Goal: Transaction & Acquisition: Purchase product/service

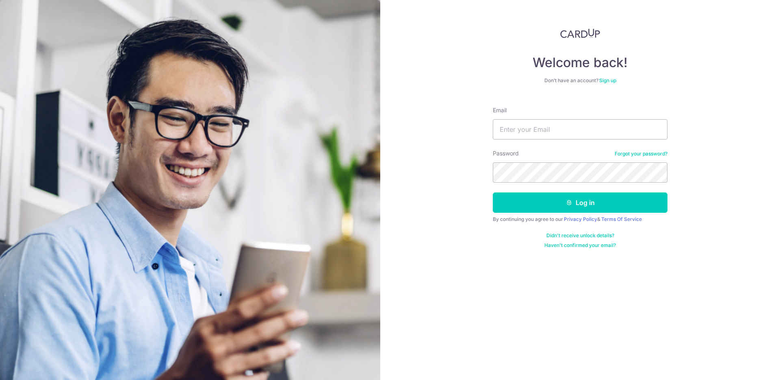
click at [553, 143] on form "Email Password Forgot your password? Log in By continuing you agree to our Priv…" at bounding box center [580, 174] width 175 height 148
click at [554, 138] on input "Email" at bounding box center [580, 129] width 175 height 20
type input "ryantaykh@gmail.com"
click at [561, 199] on button "Log in" at bounding box center [580, 202] width 175 height 20
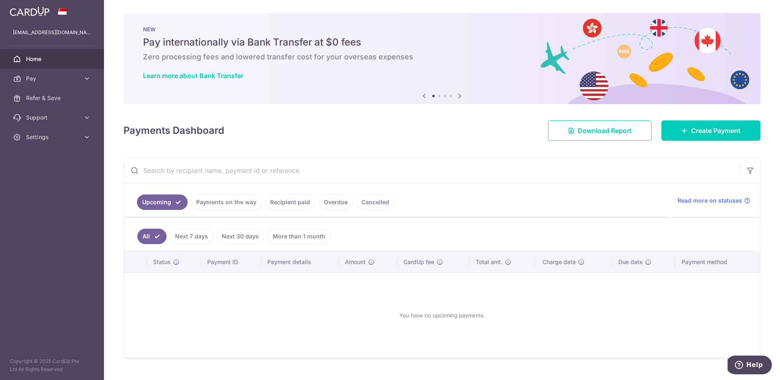
click at [241, 196] on link "Payments on the way" at bounding box center [226, 201] width 71 height 15
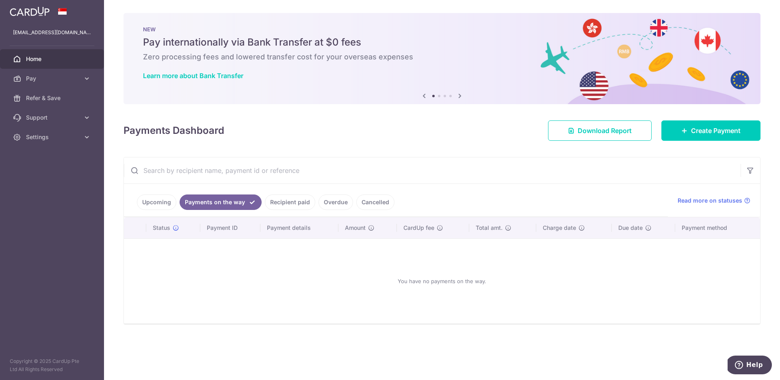
click at [291, 201] on link "Recipient paid" at bounding box center [290, 201] width 50 height 15
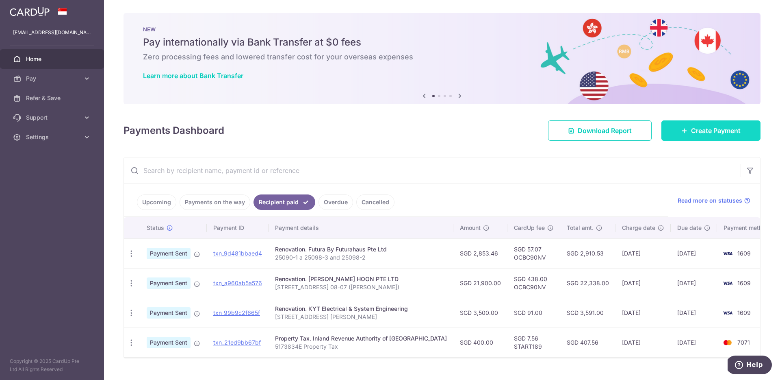
click at [729, 128] on span "Create Payment" at bounding box center [716, 131] width 50 height 10
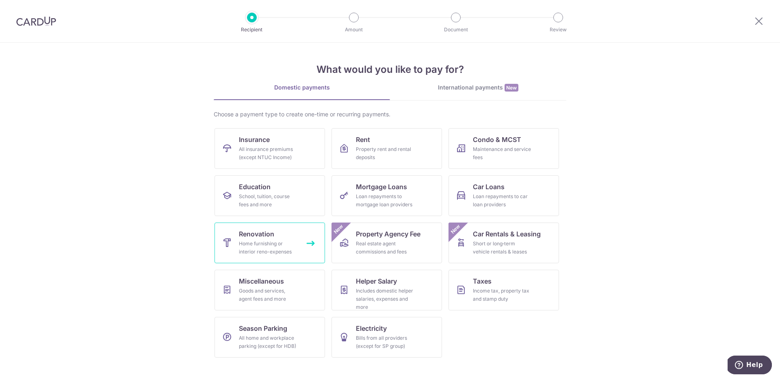
click at [245, 230] on span "Renovation" at bounding box center [256, 234] width 35 height 10
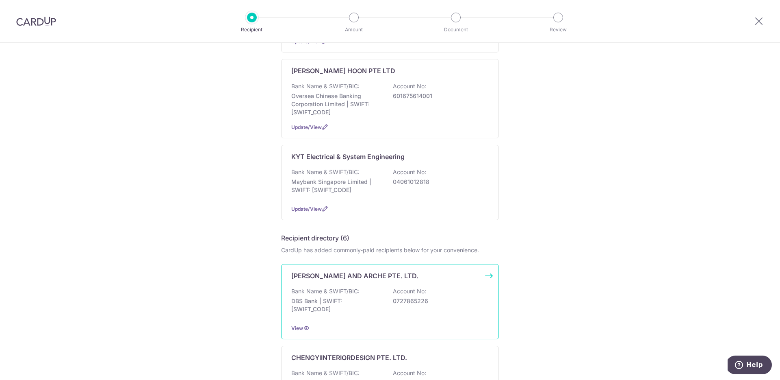
scroll to position [300, 0]
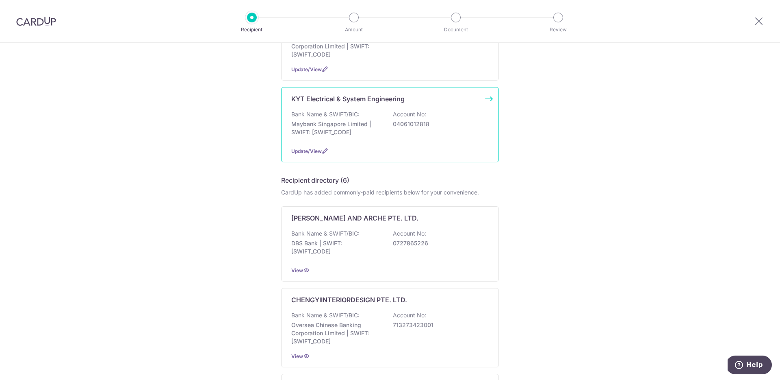
click at [339, 148] on div "Update/View" at bounding box center [390, 151] width 198 height 9
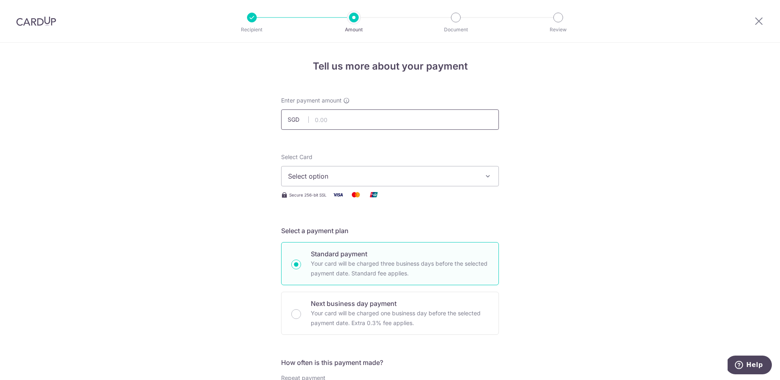
click at [340, 125] on input "text" at bounding box center [390, 119] width 218 height 20
type input "6,410.00"
click at [367, 174] on span "Select option" at bounding box center [382, 176] width 189 height 10
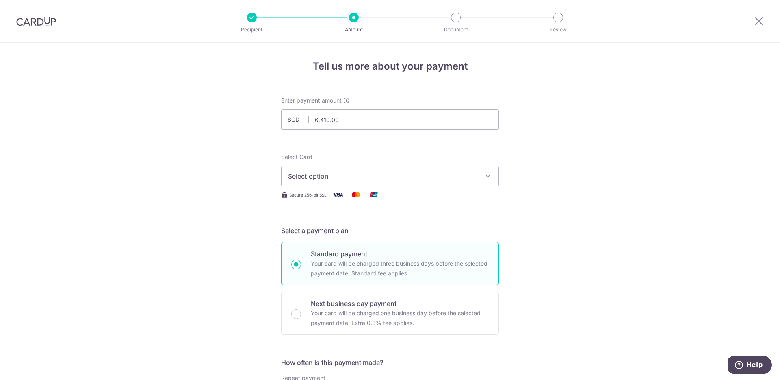
click at [327, 172] on span "Select option" at bounding box center [382, 176] width 189 height 10
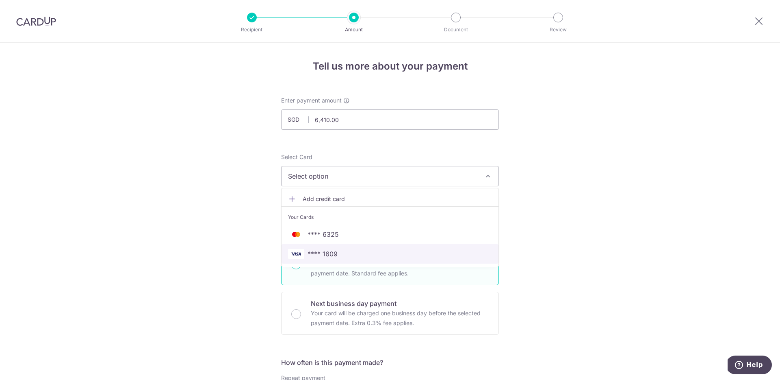
click at [388, 253] on span "**** 1609" at bounding box center [390, 254] width 204 height 10
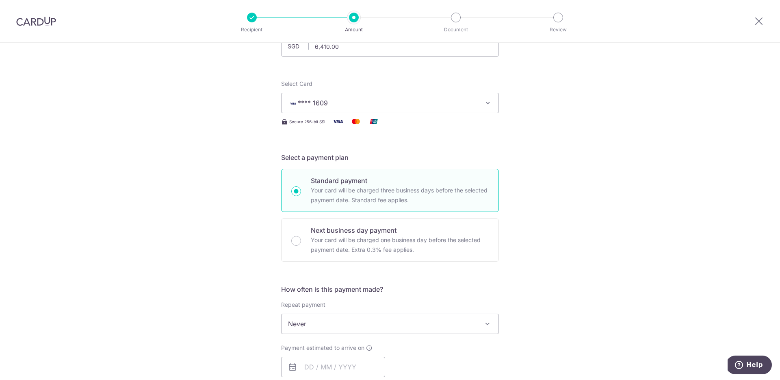
scroll to position [159, 0]
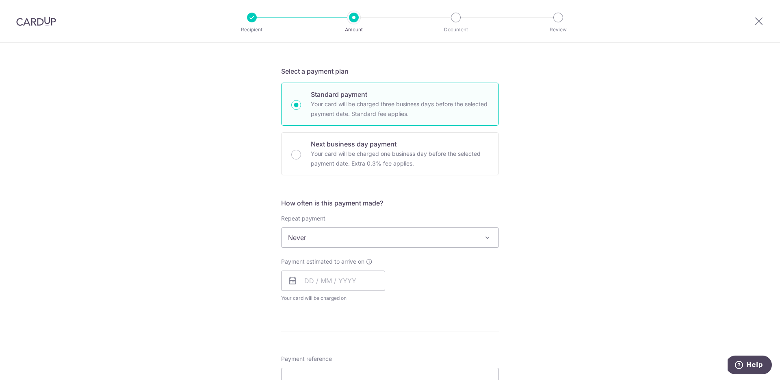
click at [345, 238] on span "Never" at bounding box center [390, 238] width 217 height 20
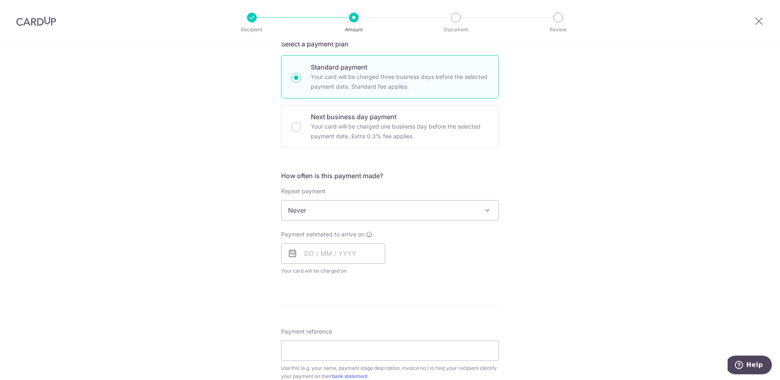
scroll to position [222, 0]
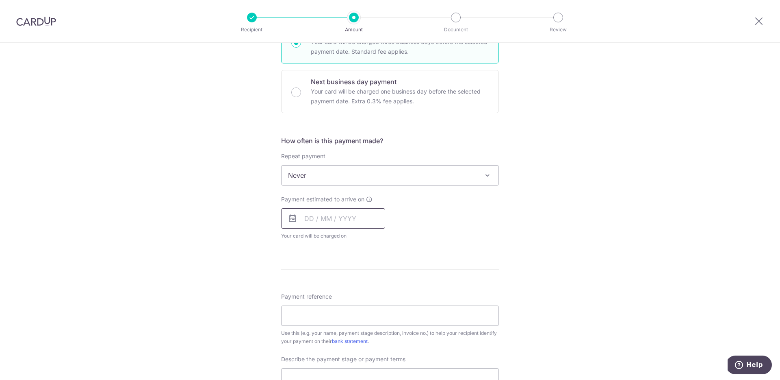
click at [338, 224] on input "text" at bounding box center [333, 218] width 104 height 20
click at [347, 309] on link "17" at bounding box center [346, 308] width 13 height 13
type input "[DATE]"
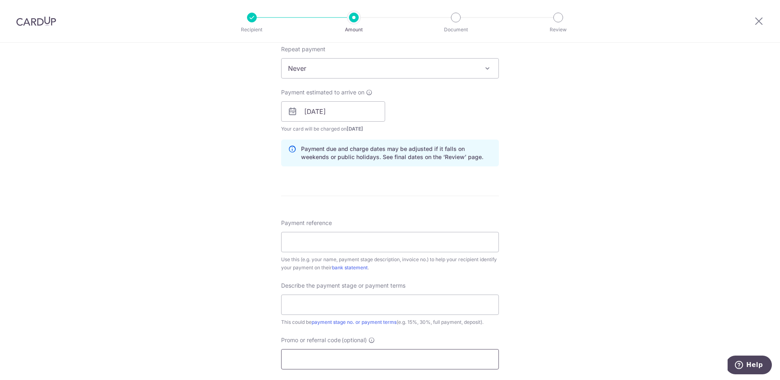
scroll to position [390, 0]
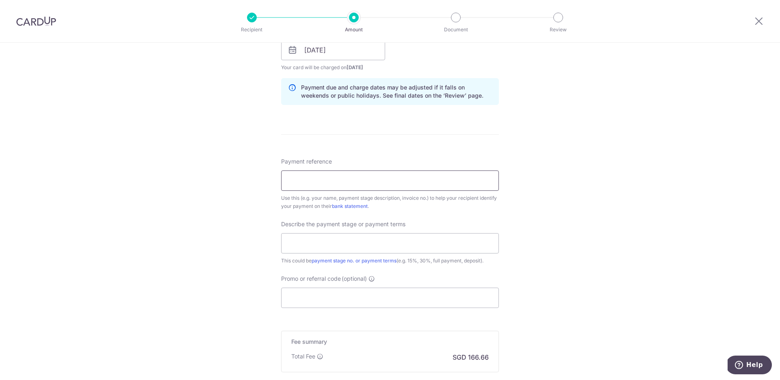
click at [317, 185] on input "Payment reference" at bounding box center [390, 180] width 218 height 20
click at [358, 180] on input "182 depot road Ryan Deposit" at bounding box center [390, 180] width 218 height 20
type input "182 depot road Ryan final"
click at [379, 240] on input "text" at bounding box center [390, 243] width 218 height 20
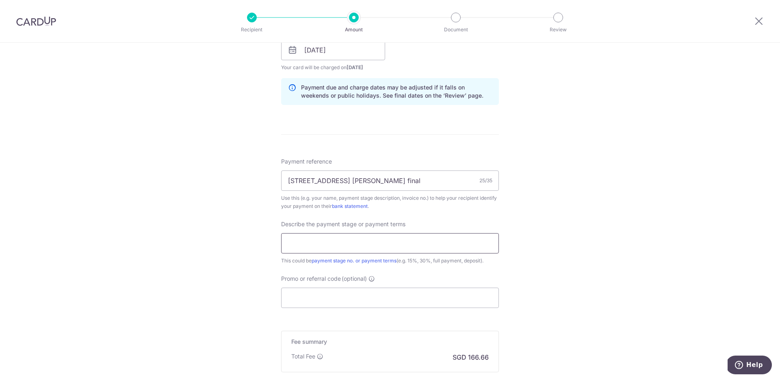
click at [372, 244] on input "text" at bounding box center [390, 243] width 218 height 20
type input "L"
type input "Final Payment"
click at [417, 307] on input "Promo or referral code (optional)" at bounding box center [390, 297] width 218 height 20
click at [345, 296] on input "Promo or referral code (optional)" at bounding box center [390, 297] width 218 height 20
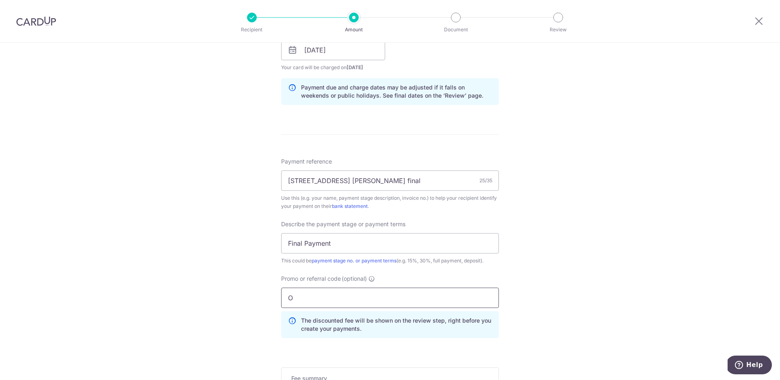
click at [342, 301] on input "O" at bounding box center [390, 297] width 218 height 20
paste input "CBC90NV"
type input "OCBC90NV"
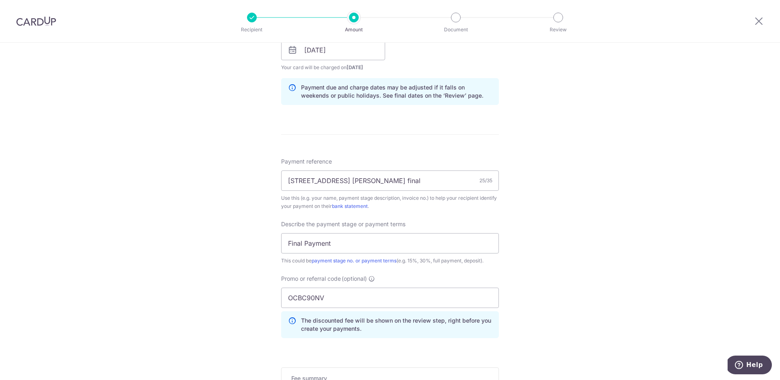
click at [193, 308] on div "Tell us more about your payment Enter payment amount SGD 6,410.00 6410.00 Selec…" at bounding box center [390, 83] width 780 height 860
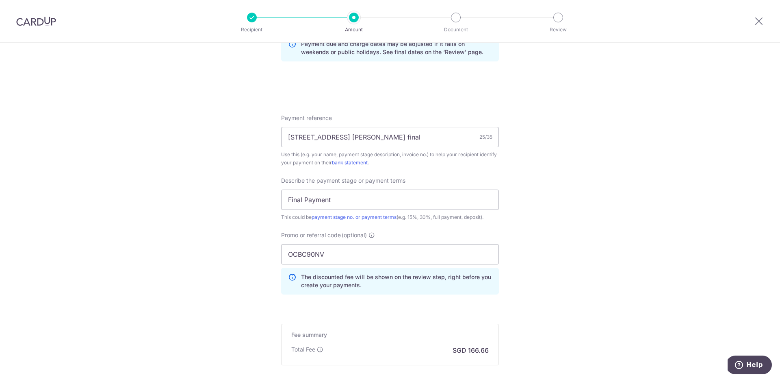
scroll to position [469, 0]
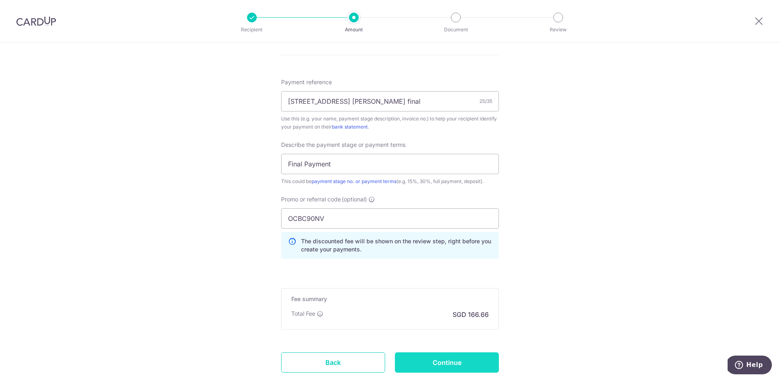
click at [441, 360] on input "Continue" at bounding box center [447, 362] width 104 height 20
type input "Create Schedule"
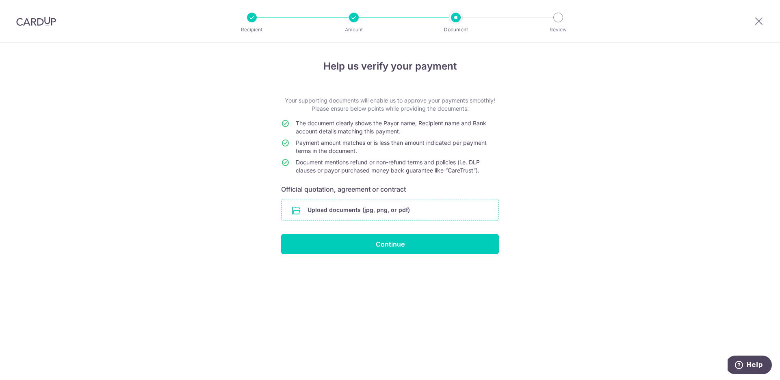
click at [350, 206] on input "file" at bounding box center [390, 209] width 217 height 21
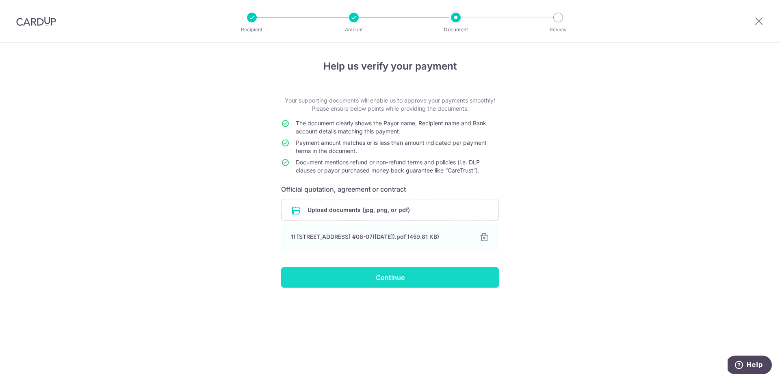
click at [330, 279] on input "Continue" at bounding box center [390, 277] width 218 height 20
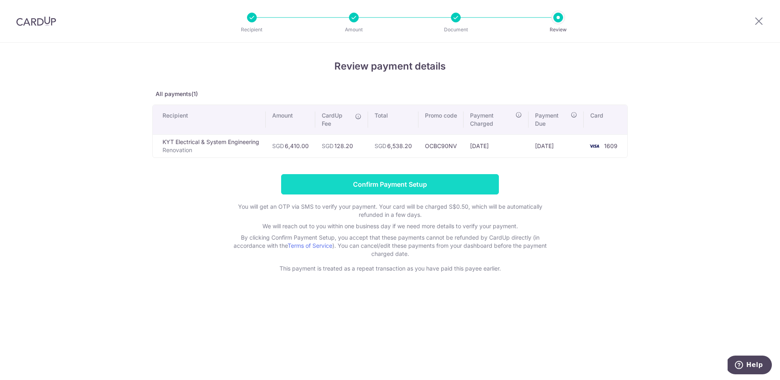
click at [338, 178] on input "Confirm Payment Setup" at bounding box center [390, 184] width 218 height 20
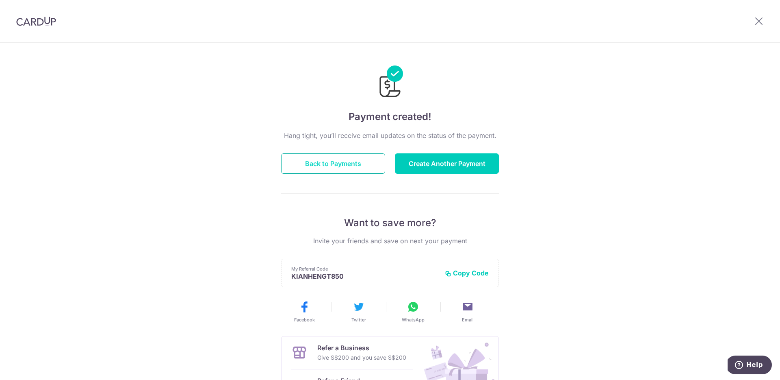
click at [358, 171] on button "Back to Payments" at bounding box center [333, 163] width 104 height 20
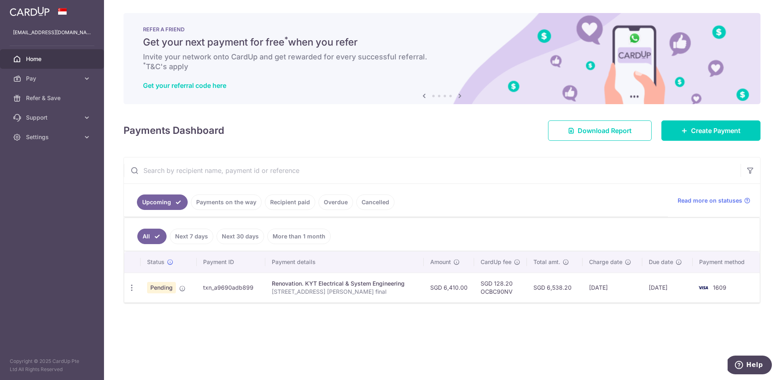
click at [319, 206] on link "Overdue" at bounding box center [336, 201] width 35 height 15
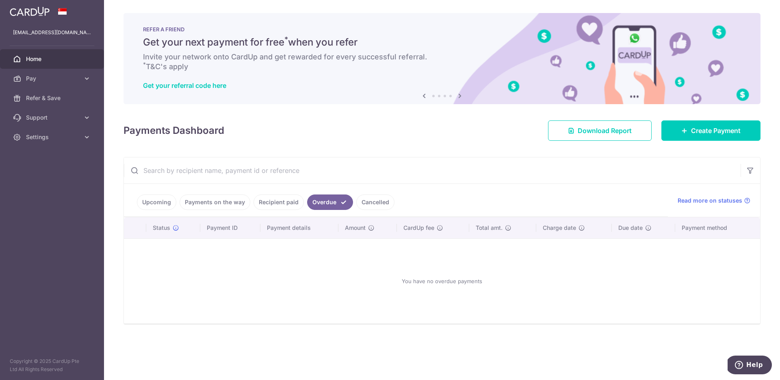
click at [274, 207] on link "Recipient paid" at bounding box center [279, 201] width 50 height 15
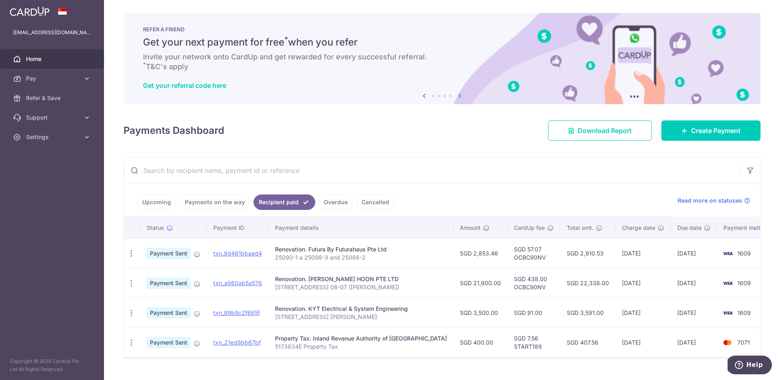
drag, startPoint x: 452, startPoint y: 255, endPoint x: 473, endPoint y: 254, distance: 20.3
click at [473, 254] on td "SGD 2,853.46" at bounding box center [481, 253] width 54 height 30
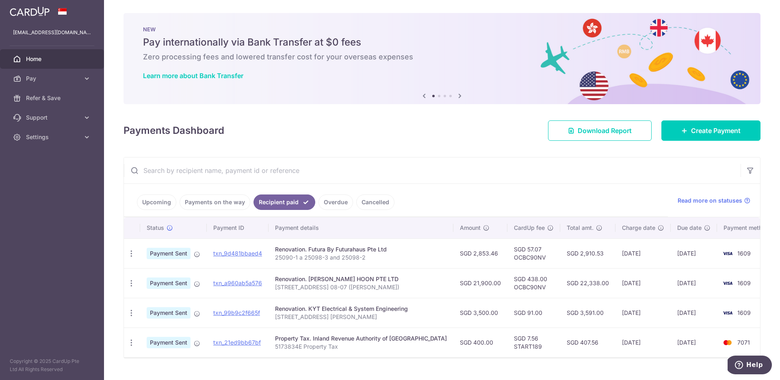
drag, startPoint x: 452, startPoint y: 255, endPoint x: 474, endPoint y: 256, distance: 22.0
click at [474, 256] on td "SGD 2,853.46" at bounding box center [481, 253] width 54 height 30
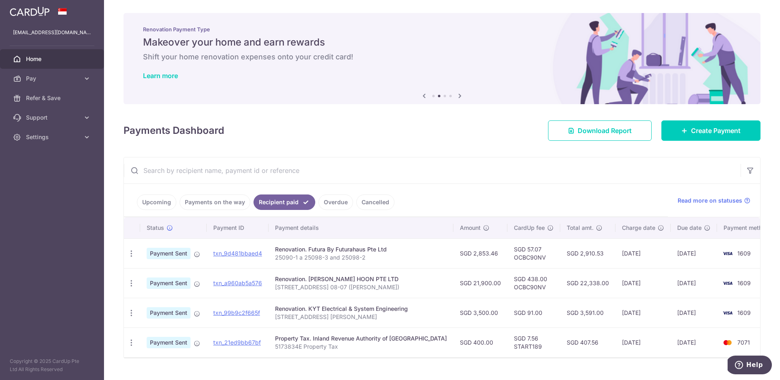
copy td "2,853.46"
